Goal: Information Seeking & Learning: Learn about a topic

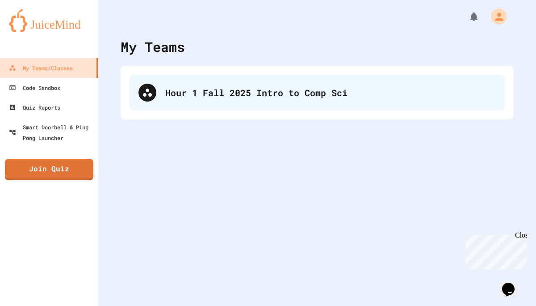
click at [291, 84] on div "Hour 1 Fall 2025 Intro to Comp Sci" at bounding box center [317, 93] width 375 height 36
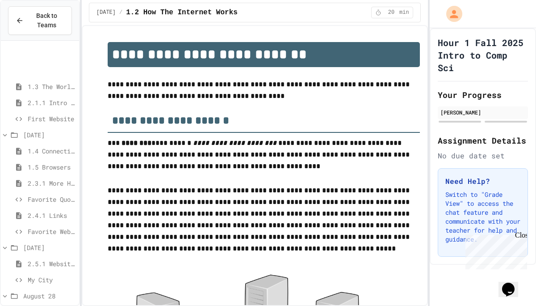
scroll to position [104, 0]
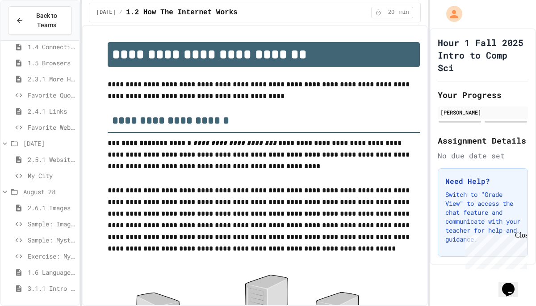
click at [46, 255] on span "Exercise: Mystery City" at bounding box center [52, 255] width 48 height 9
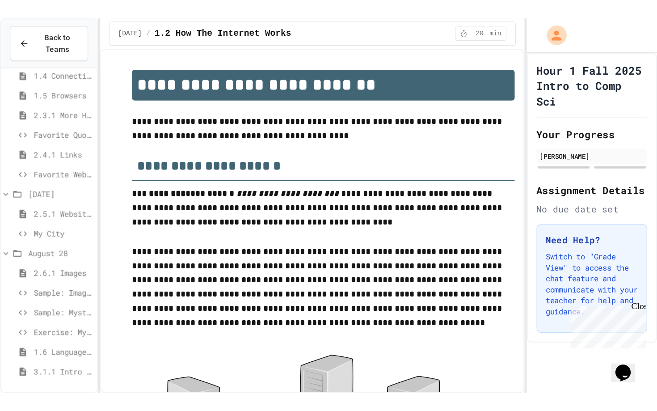
scroll to position [97, 0]
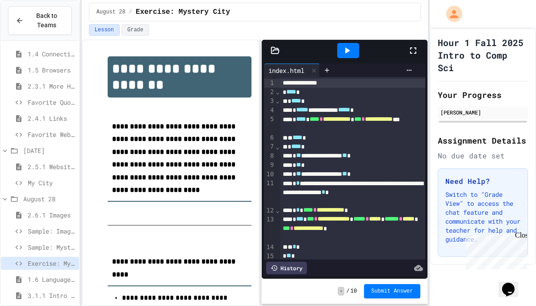
click at [344, 56] on div at bounding box center [348, 50] width 22 height 15
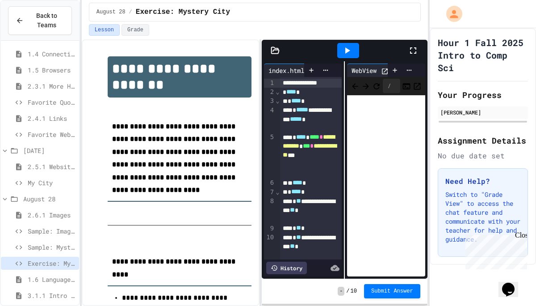
click at [412, 52] on icon at bounding box center [413, 50] width 11 height 11
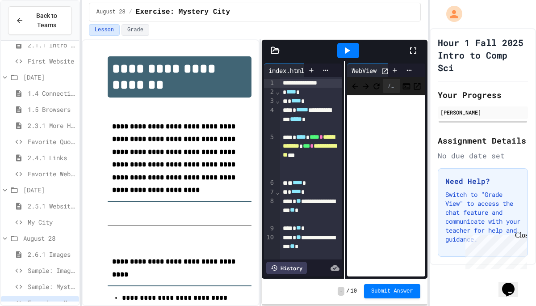
scroll to position [104, 0]
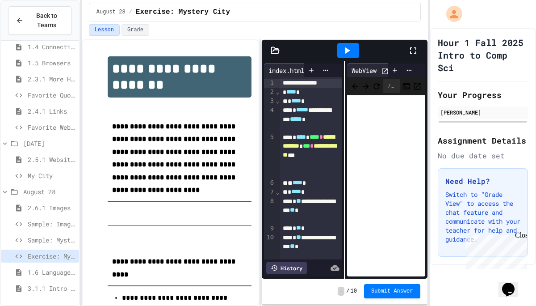
click at [56, 180] on div "My City" at bounding box center [40, 175] width 78 height 13
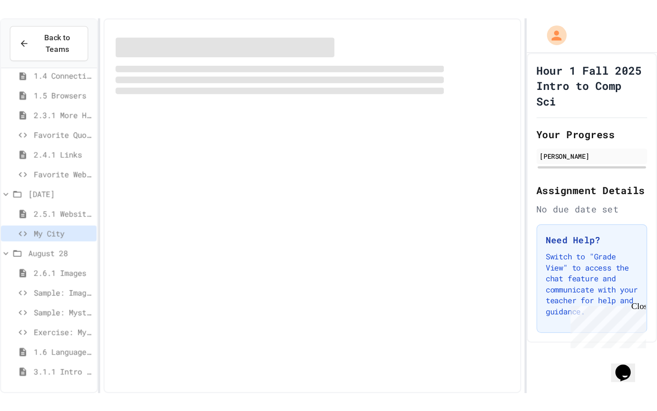
scroll to position [97, 0]
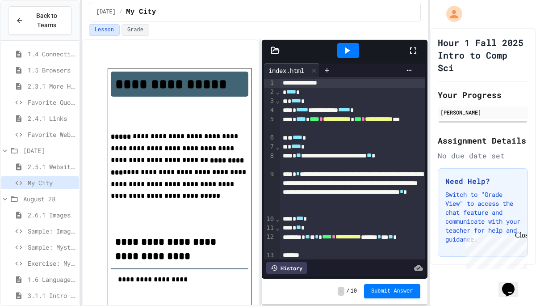
click at [412, 49] on icon at bounding box center [413, 50] width 11 height 11
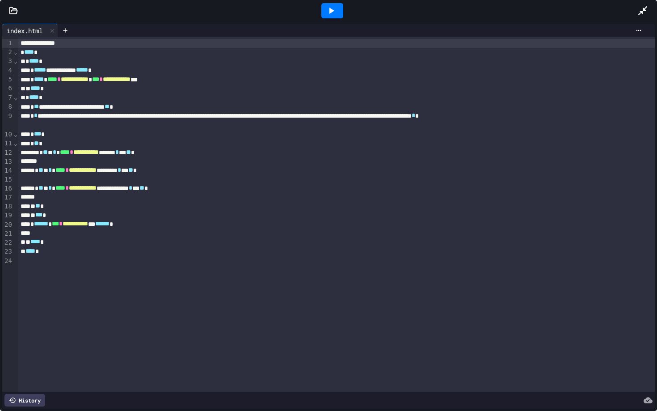
click at [341, 15] on div at bounding box center [332, 10] width 22 height 15
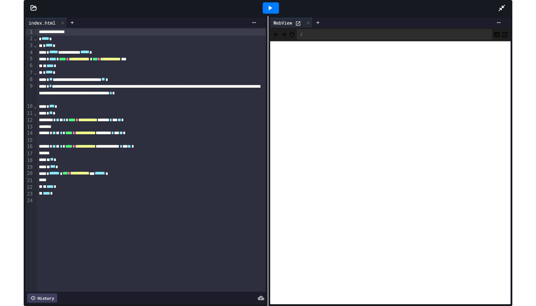
scroll to position [0, 0]
